Goal: Obtain resource: Download file/media

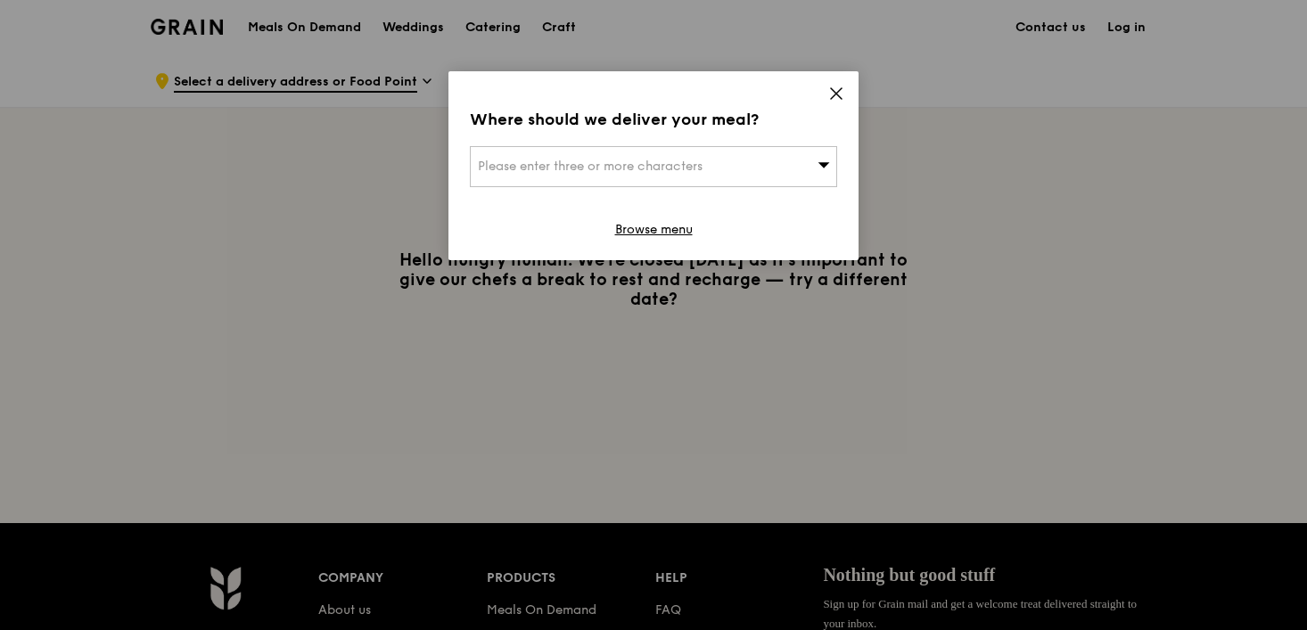
click at [832, 91] on icon at bounding box center [836, 94] width 16 height 16
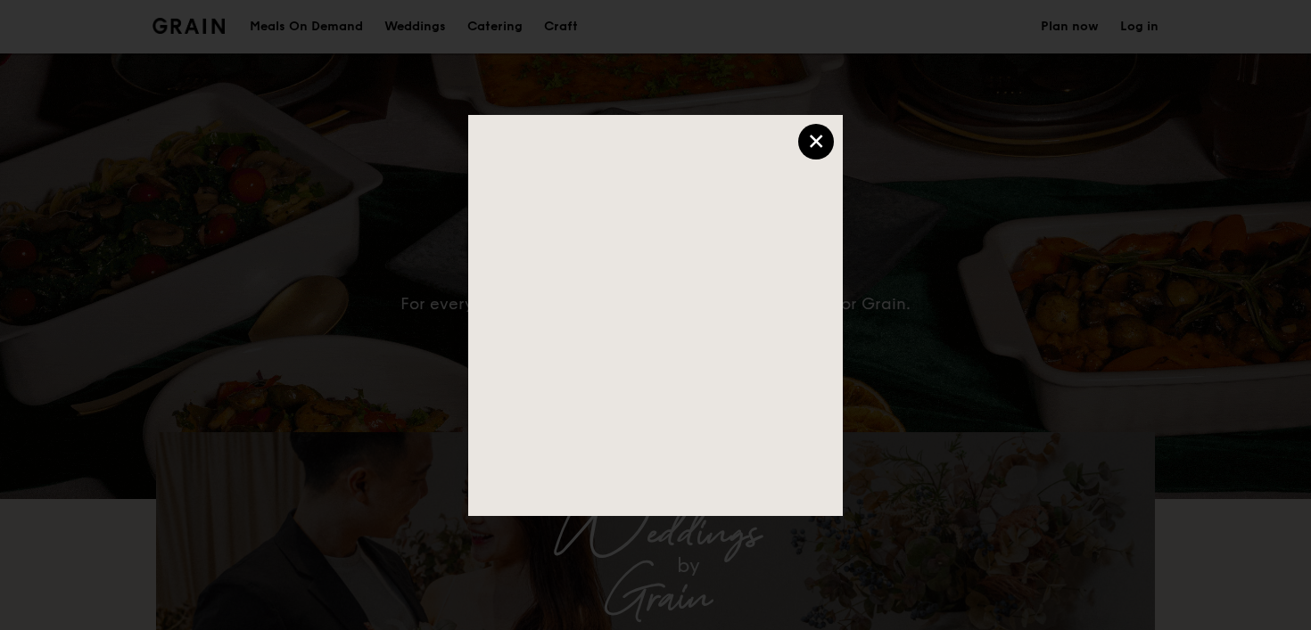
select select
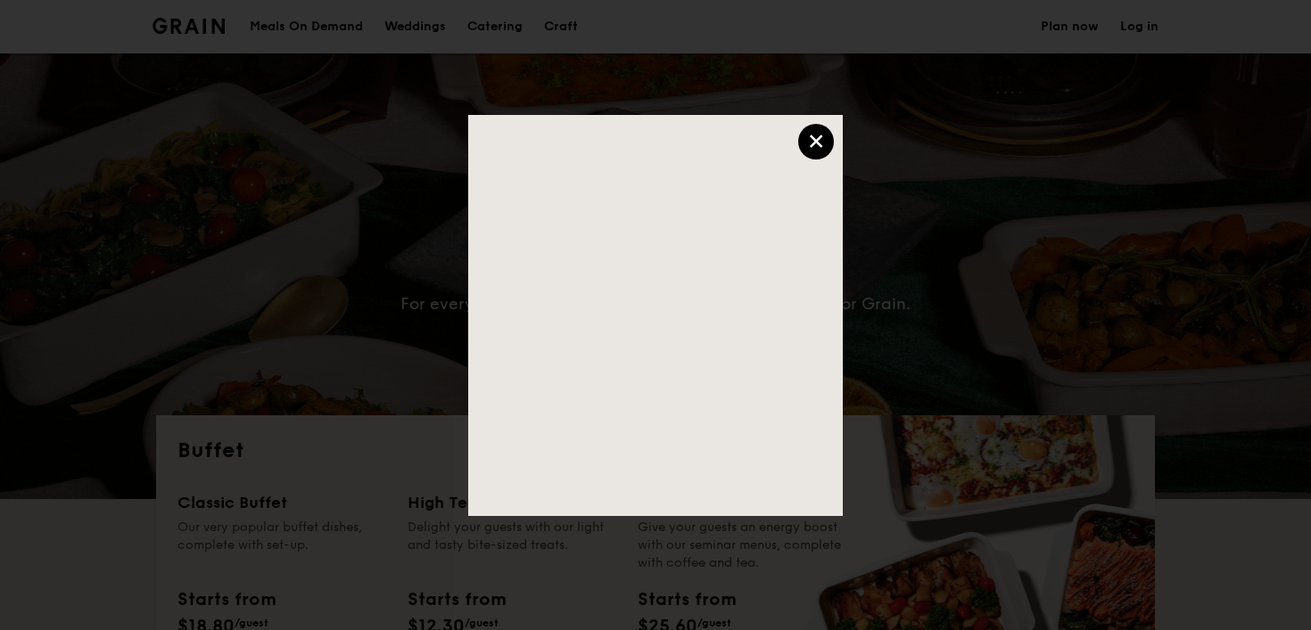
click at [811, 125] on div "×" at bounding box center [816, 142] width 36 height 36
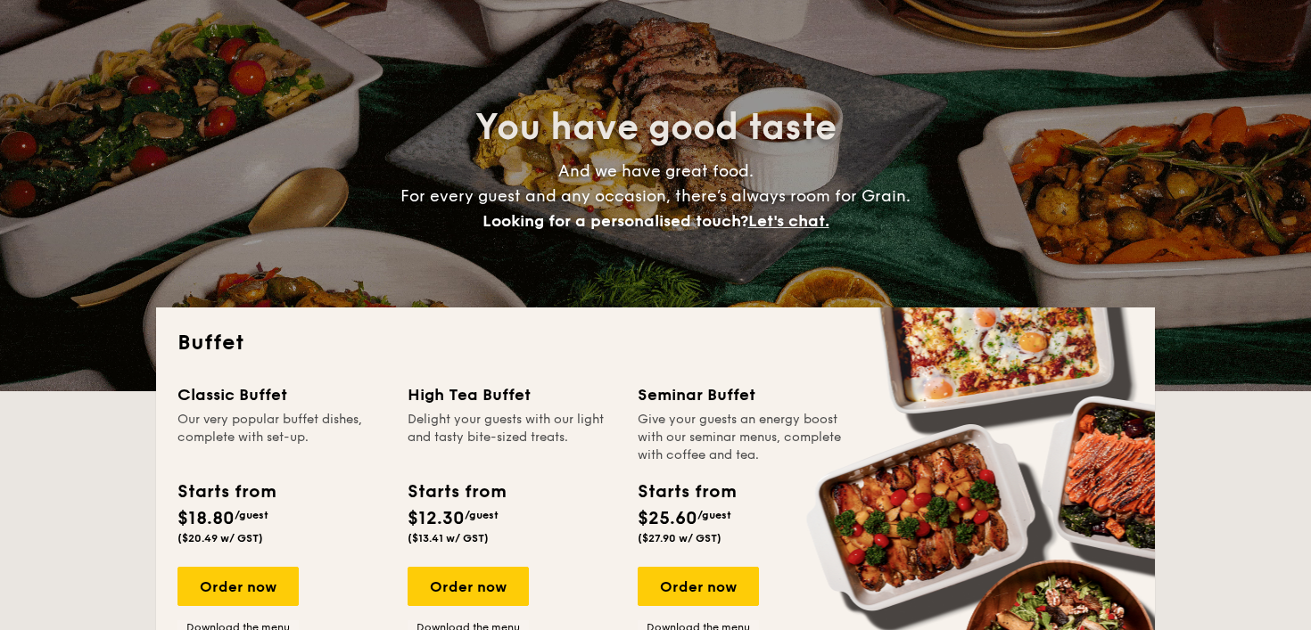
scroll to position [361, 0]
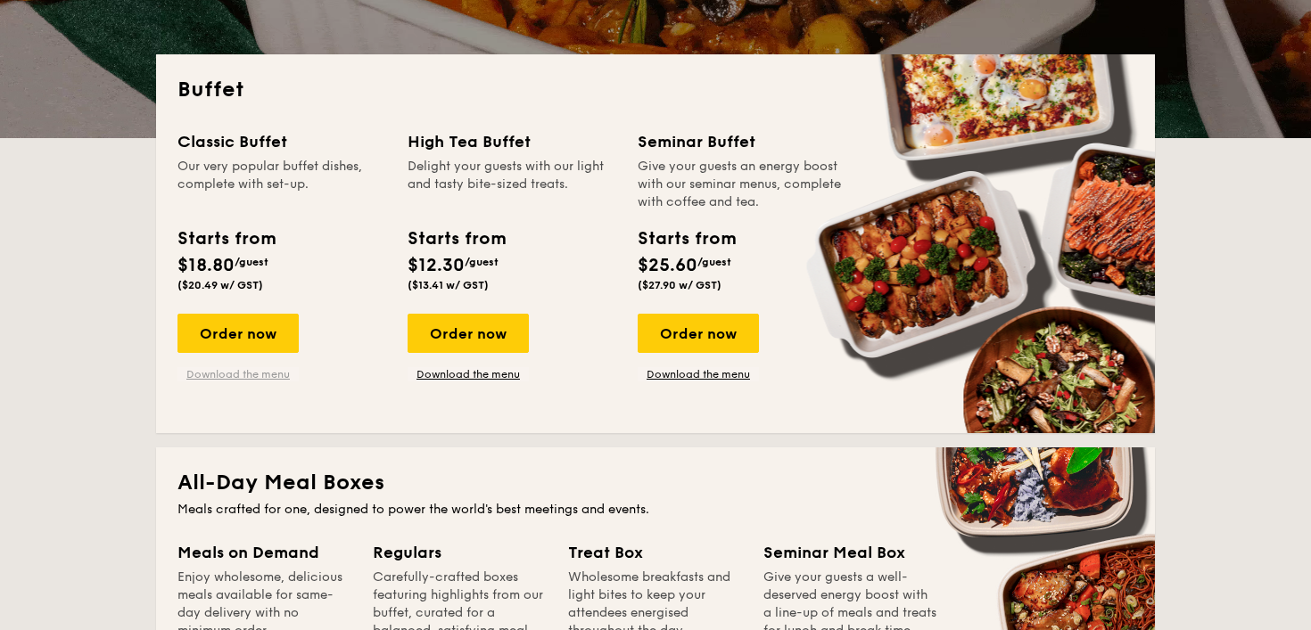
click at [236, 368] on link "Download the menu" at bounding box center [237, 374] width 121 height 14
